Goal: Transaction & Acquisition: Purchase product/service

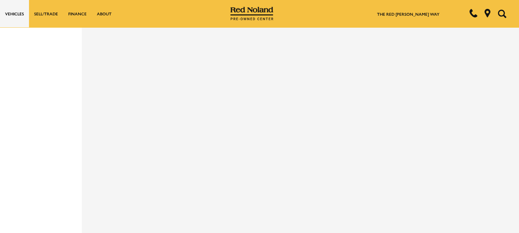
click at [57, 129] on div at bounding box center [41, 110] width 82 height 294
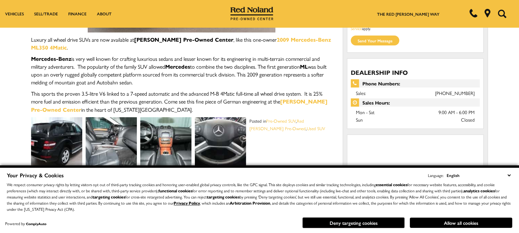
click at [449, 221] on button "Allow all cookies" at bounding box center [461, 222] width 102 height 10
